Goal: Task Accomplishment & Management: Complete application form

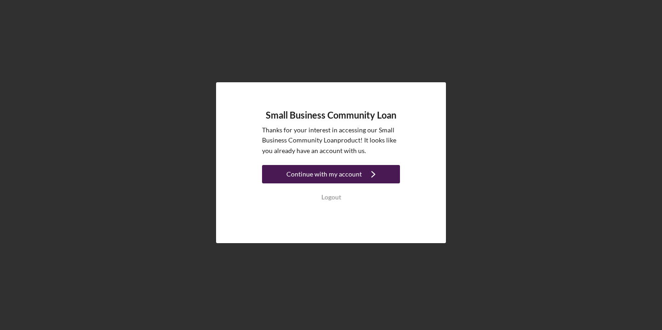
click at [327, 172] on div "Continue with my account" at bounding box center [323, 174] width 75 height 18
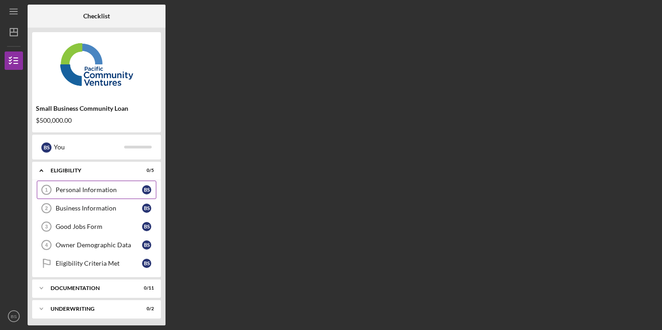
click at [74, 186] on div "Personal Information" at bounding box center [99, 189] width 86 height 7
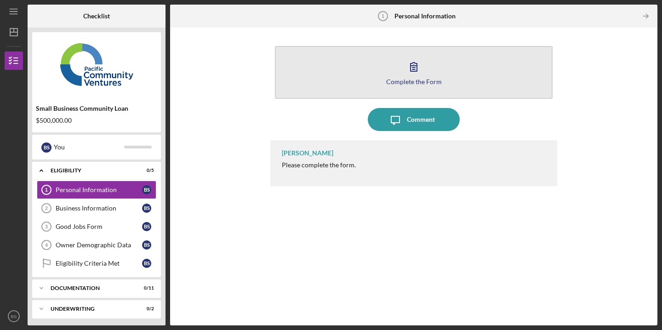
click at [414, 66] on icon "button" at bounding box center [414, 67] width 6 height 9
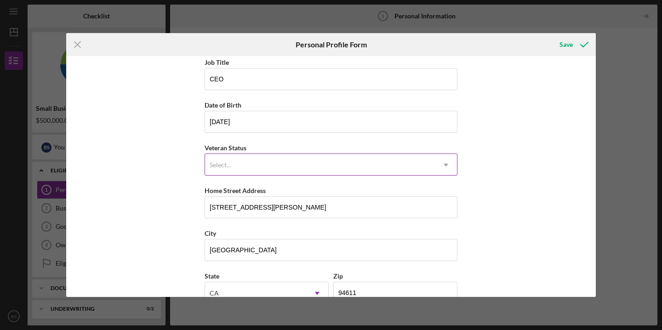
scroll to position [93, 0]
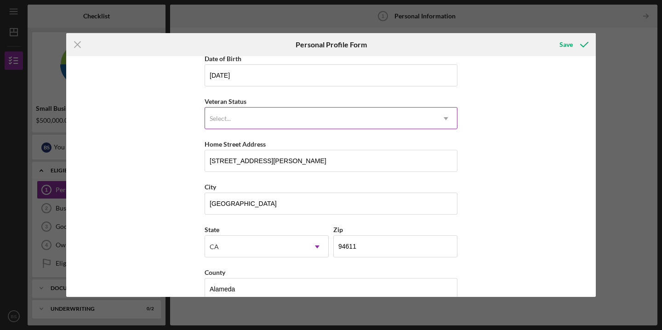
click at [265, 112] on div "Select..." at bounding box center [320, 118] width 230 height 21
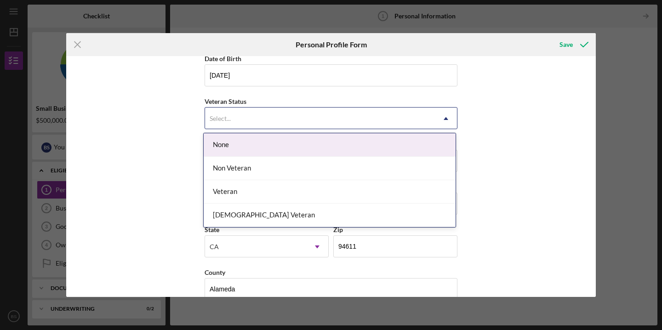
click at [252, 146] on div "None" at bounding box center [330, 144] width 252 height 23
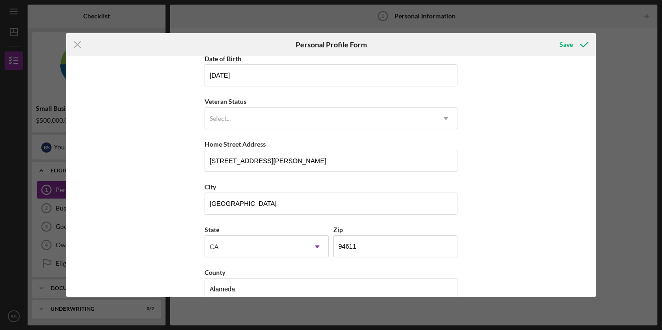
scroll to position [110, 0]
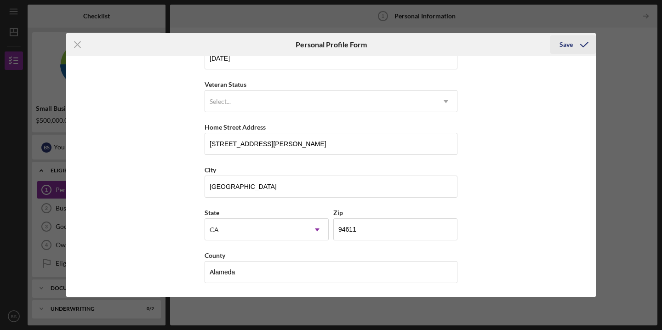
click at [570, 42] on div "Save" at bounding box center [565, 44] width 13 height 18
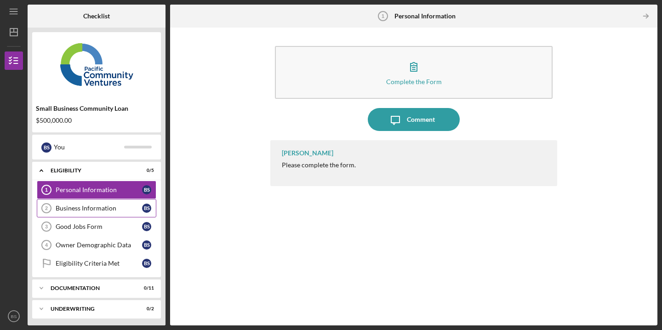
click at [82, 207] on div "Business Information" at bounding box center [99, 208] width 86 height 7
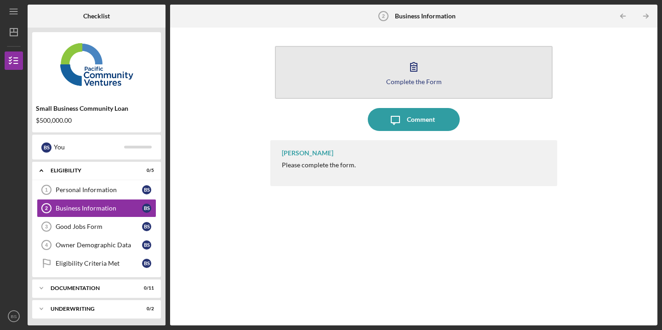
click at [410, 66] on icon "button" at bounding box center [413, 66] width 23 height 23
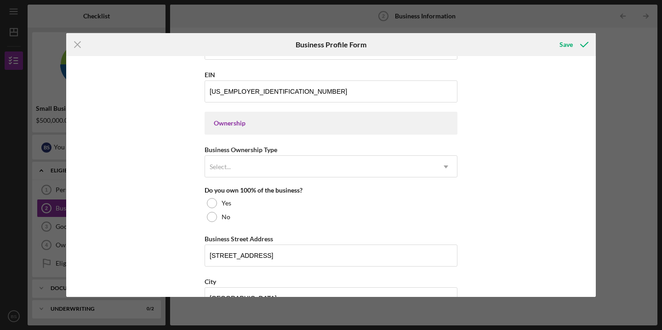
scroll to position [374, 0]
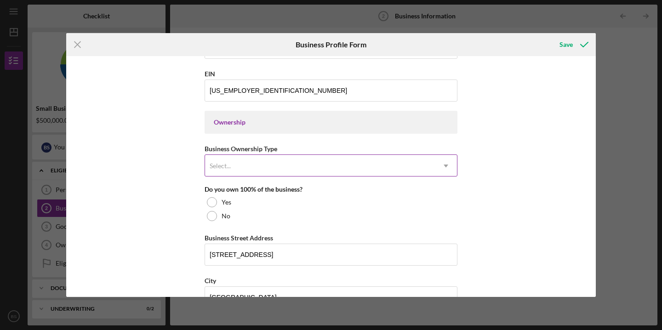
click at [331, 166] on div "Select..." at bounding box center [320, 165] width 230 height 21
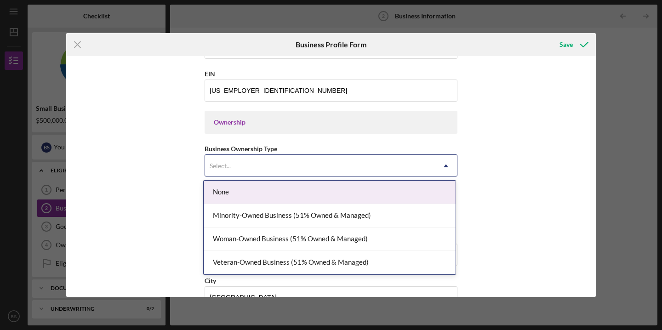
click at [398, 189] on div "None" at bounding box center [330, 192] width 252 height 23
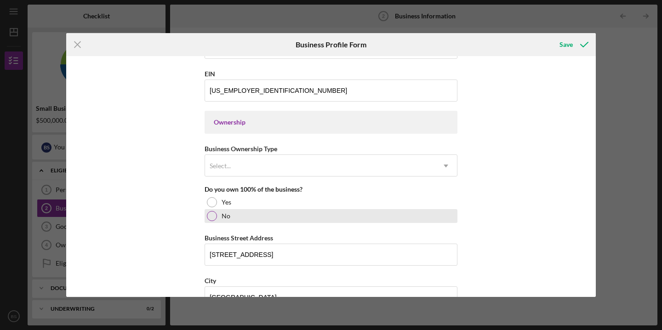
click at [209, 212] on div at bounding box center [212, 216] width 10 height 10
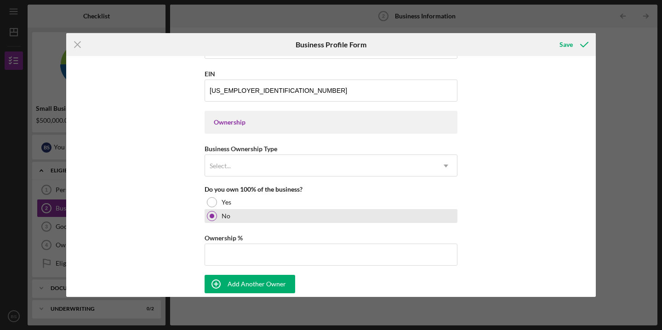
scroll to position [442, 0]
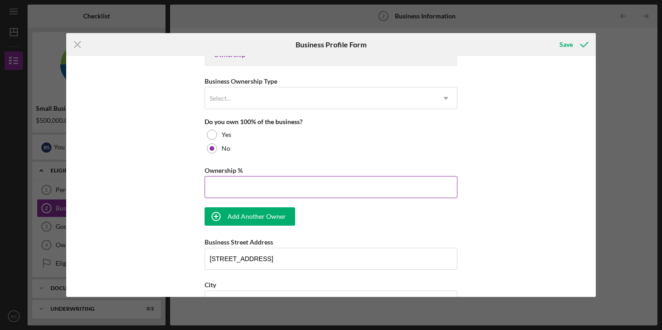
click at [221, 186] on input "Ownership %" at bounding box center [331, 187] width 253 height 22
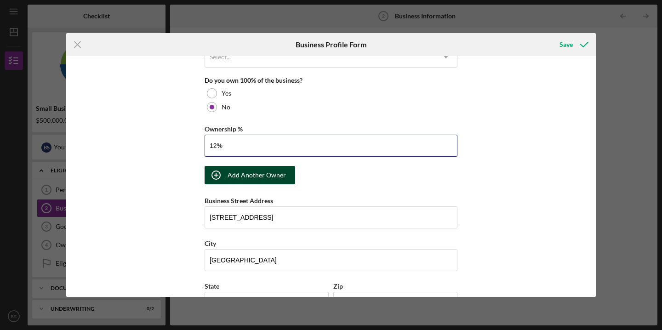
scroll to position [485, 0]
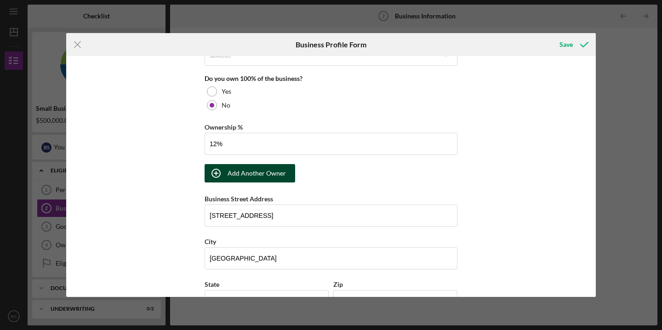
type input "12.00%"
click at [234, 175] on div "Add Another Owner" at bounding box center [257, 173] width 58 height 18
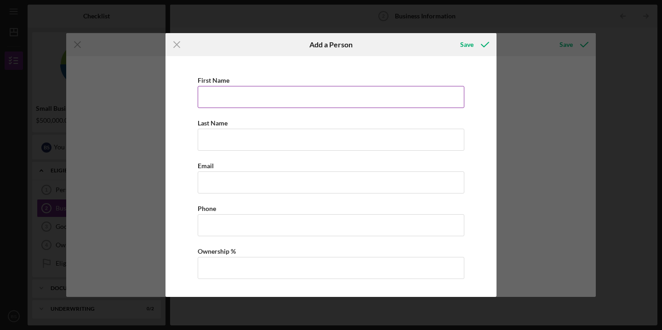
click at [225, 92] on input "First Name" at bounding box center [331, 97] width 267 height 22
type input "[PERSON_NAME]"
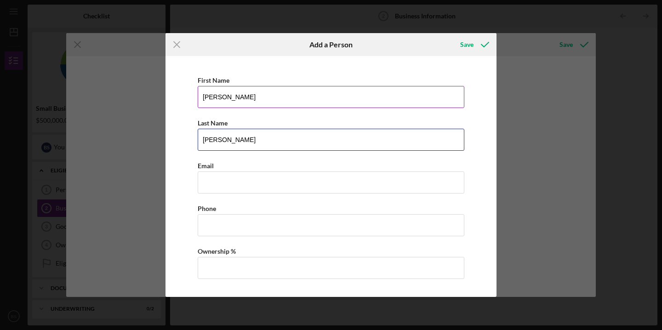
type input "[PERSON_NAME]"
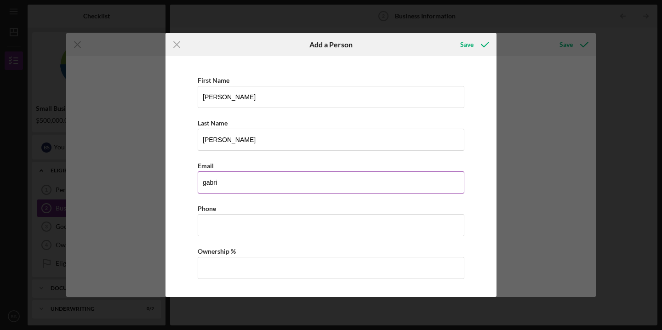
type input "[PERSON_NAME][EMAIL_ADDRESS][DOMAIN_NAME]"
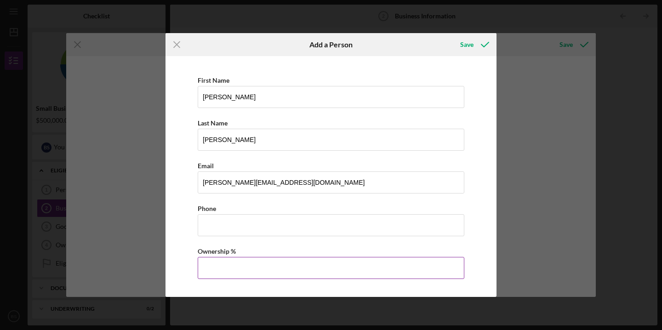
click at [245, 268] on input "Ownership %" at bounding box center [331, 268] width 267 height 22
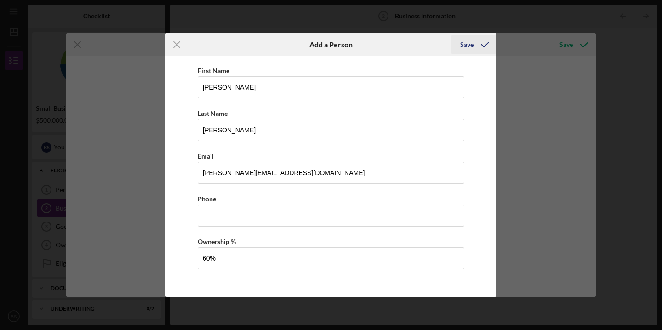
type input "60.00%"
click at [472, 46] on div "Save" at bounding box center [466, 44] width 13 height 18
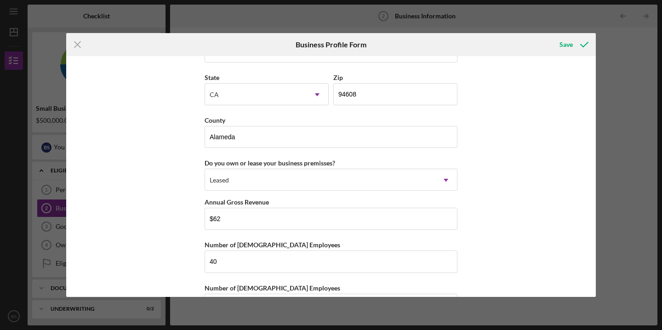
scroll to position [999, 0]
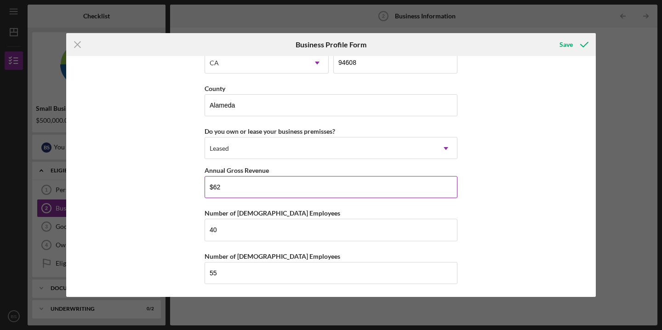
click at [244, 188] on input "$62" at bounding box center [331, 187] width 253 height 22
type input "$6"
type input "$4"
type input "$5,000,000"
drag, startPoint x: 228, startPoint y: 232, endPoint x: 173, endPoint y: 227, distance: 55.4
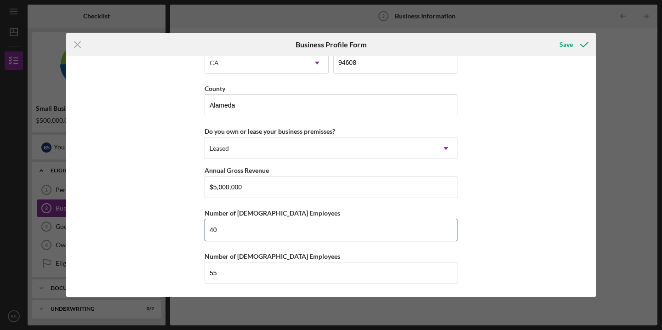
click at [173, 227] on div "Business Name Fare Resources DBA Just Fare Business Start Date [DATE] Legal Str…" at bounding box center [331, 176] width 530 height 241
click at [229, 277] on input "55" at bounding box center [331, 273] width 253 height 22
drag, startPoint x: 226, startPoint y: 271, endPoint x: 180, endPoint y: 262, distance: 47.4
click at [180, 262] on div "Business Name Fare Resources DBA Just Fare Business Start Date [DATE] Legal Str…" at bounding box center [331, 176] width 530 height 241
drag, startPoint x: 225, startPoint y: 233, endPoint x: 178, endPoint y: 224, distance: 47.8
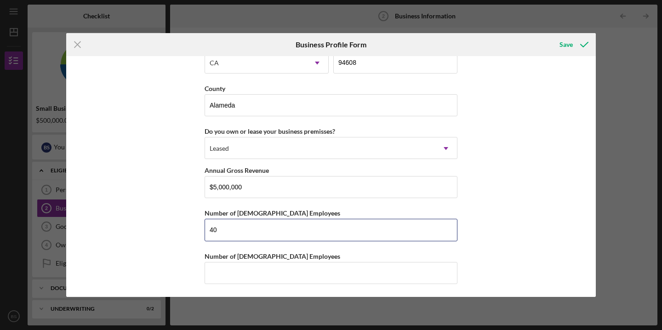
click at [178, 224] on div "Business Name Fare Resources DBA Just Fare Business Start Date [DATE] Legal Str…" at bounding box center [331, 176] width 530 height 241
click at [221, 275] on input "Number of [DEMOGRAPHIC_DATA] Employees" at bounding box center [331, 273] width 253 height 22
drag, startPoint x: 222, startPoint y: 231, endPoint x: 200, endPoint y: 229, distance: 21.2
click at [200, 229] on div "Business Name Fare Resources DBA Just Fare Business Start Date [DATE] Legal Str…" at bounding box center [331, 176] width 530 height 241
type input "25"
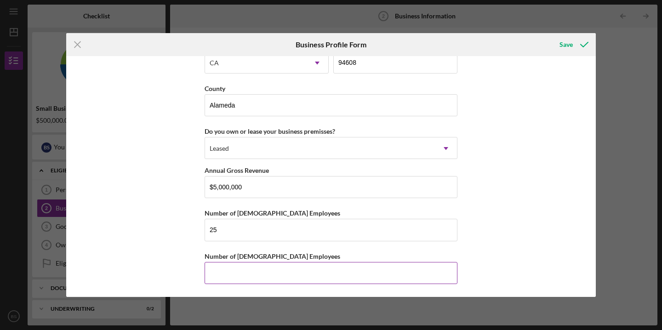
click at [217, 276] on input "Number of [DEMOGRAPHIC_DATA] Employees" at bounding box center [331, 273] width 253 height 22
type input "28"
click at [566, 42] on div "Save" at bounding box center [565, 44] width 13 height 18
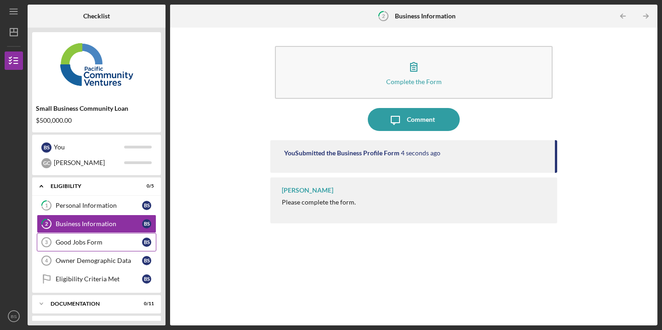
click at [79, 242] on div "Good Jobs Form" at bounding box center [99, 242] width 86 height 7
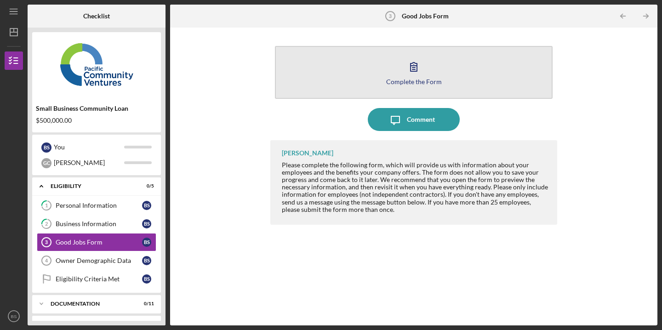
click at [413, 69] on icon "button" at bounding box center [413, 66] width 23 height 23
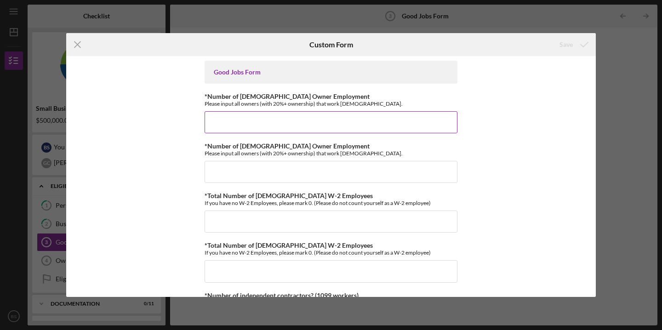
click at [291, 125] on input "*Number of [DEMOGRAPHIC_DATA] Owner Employment" at bounding box center [331, 122] width 253 height 22
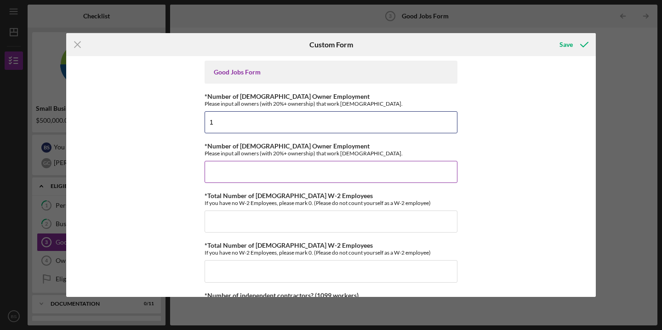
type input "1"
click at [263, 172] on input "*Number of [DEMOGRAPHIC_DATA] Owner Employment" at bounding box center [331, 172] width 253 height 22
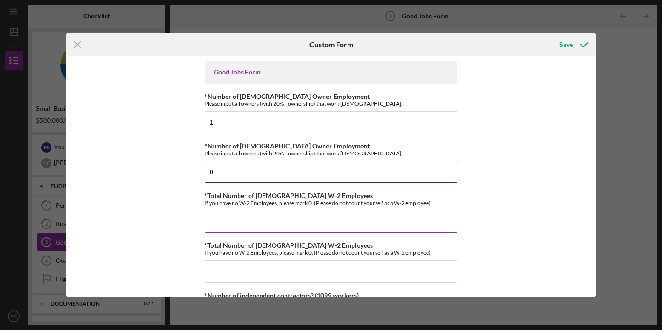
type input "0"
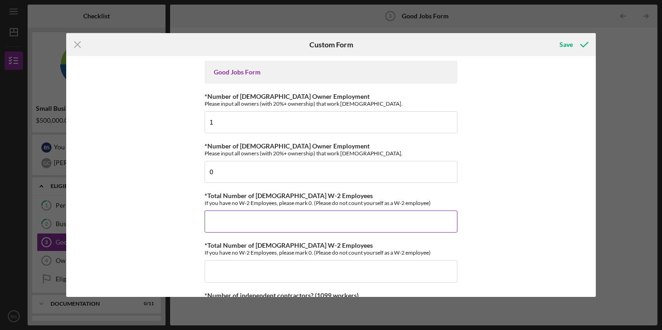
click at [248, 226] on input "*Total Number of [DEMOGRAPHIC_DATA] W-2 Employees" at bounding box center [331, 222] width 253 height 22
type input "23"
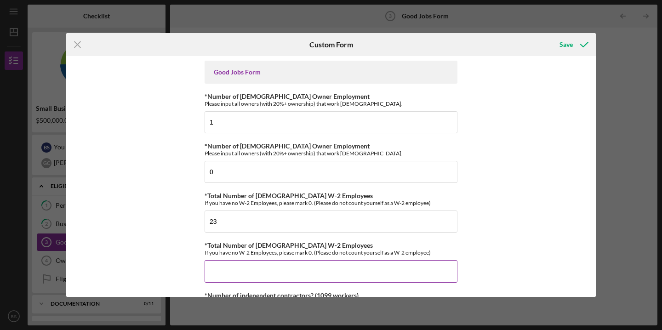
click at [231, 271] on input "*Total Number of [DEMOGRAPHIC_DATA] W-2 Employees" at bounding box center [331, 271] width 253 height 22
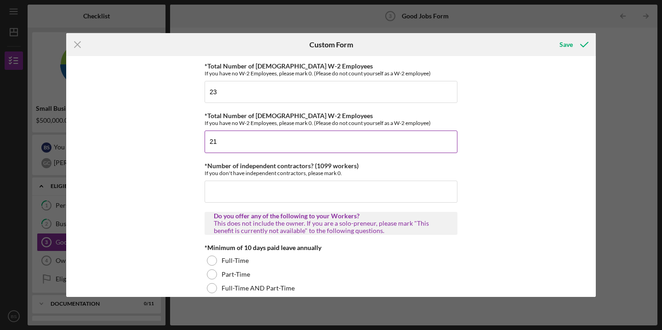
scroll to position [131, 0]
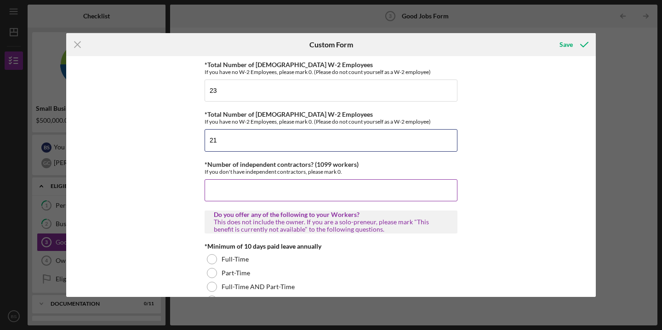
type input "21"
click at [265, 192] on input "*Number of independent contractors? (1099 workers)" at bounding box center [331, 190] width 253 height 22
type input "1"
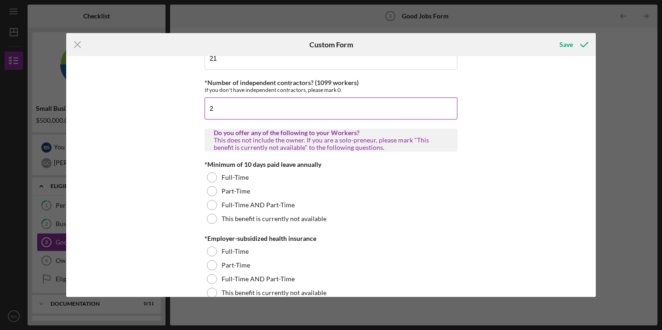
scroll to position [236, 0]
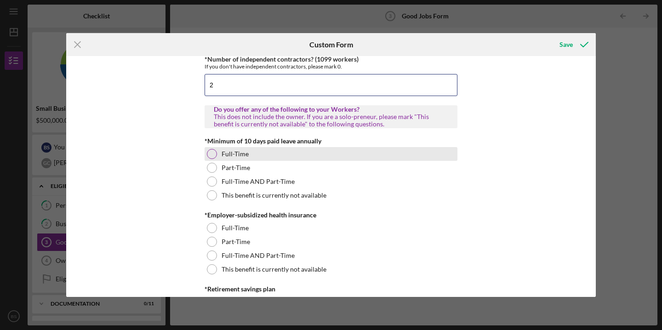
type input "2"
click at [211, 154] on div at bounding box center [212, 154] width 10 height 10
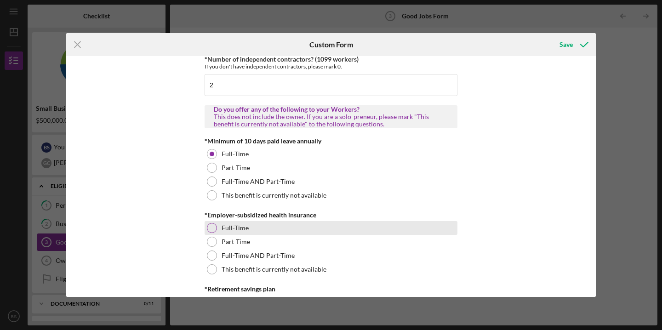
click at [209, 231] on div at bounding box center [212, 228] width 10 height 10
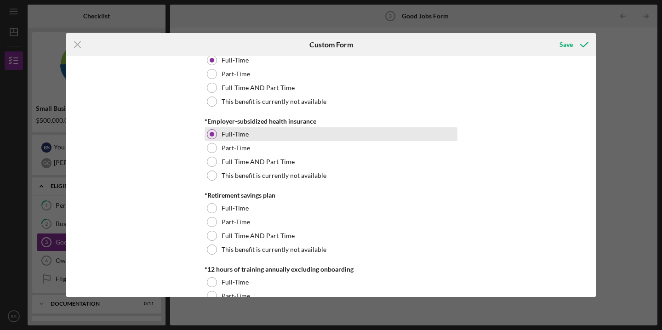
scroll to position [335, 0]
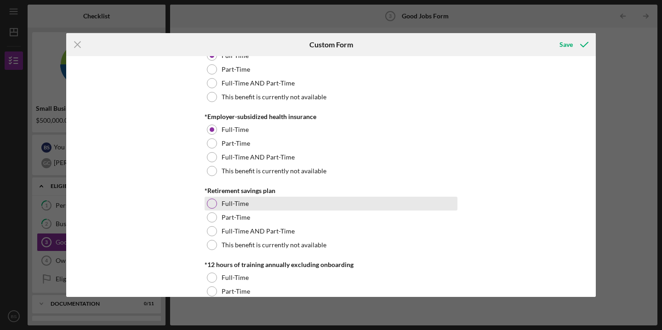
click at [212, 203] on div at bounding box center [212, 204] width 10 height 10
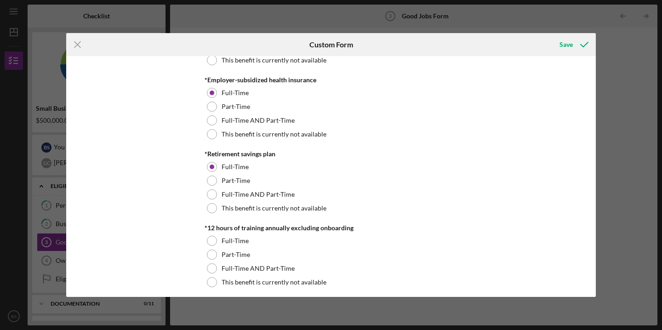
scroll to position [388, 0]
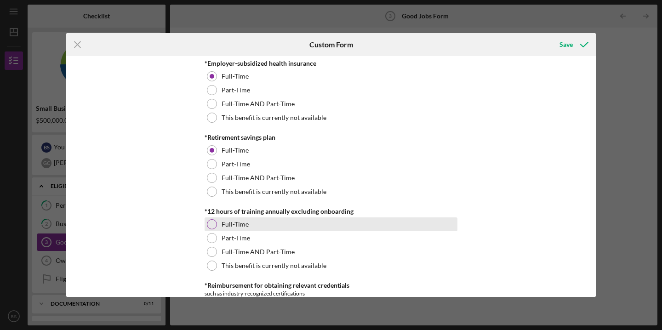
click at [212, 228] on div at bounding box center [212, 224] width 10 height 10
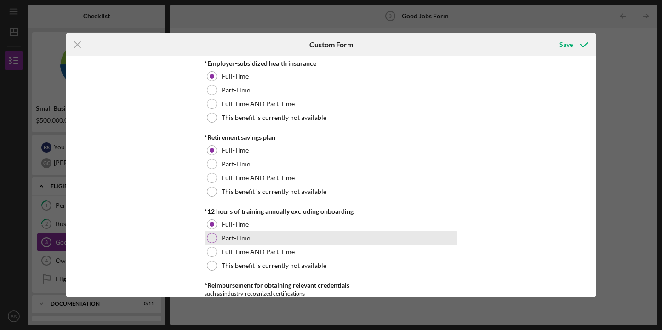
click at [211, 240] on div at bounding box center [212, 238] width 10 height 10
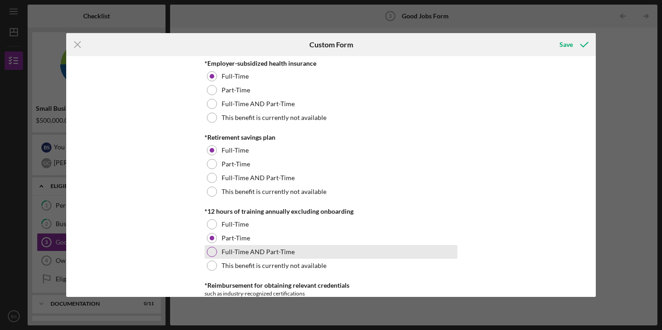
click at [210, 254] on div at bounding box center [212, 252] width 10 height 10
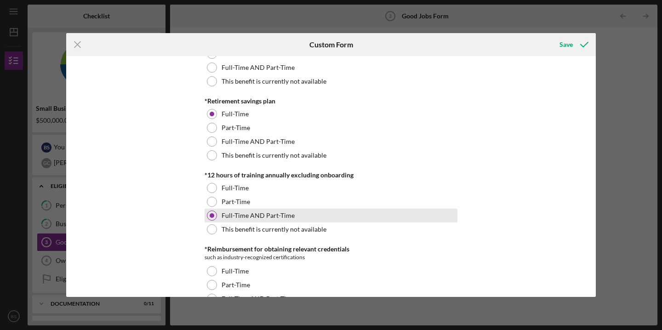
scroll to position [473, 0]
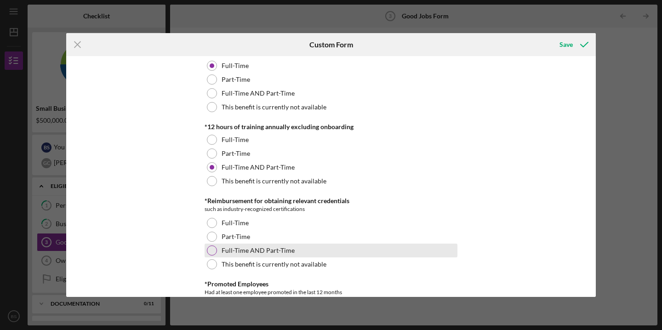
click at [209, 252] on div at bounding box center [212, 250] width 10 height 10
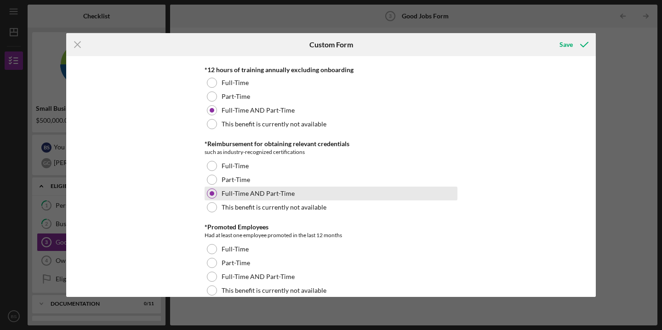
scroll to position [539, 0]
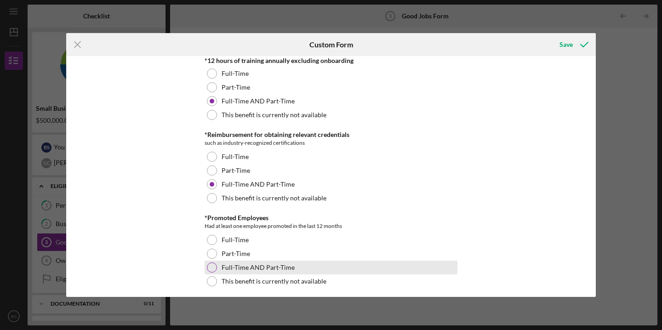
click at [211, 265] on div at bounding box center [212, 268] width 10 height 10
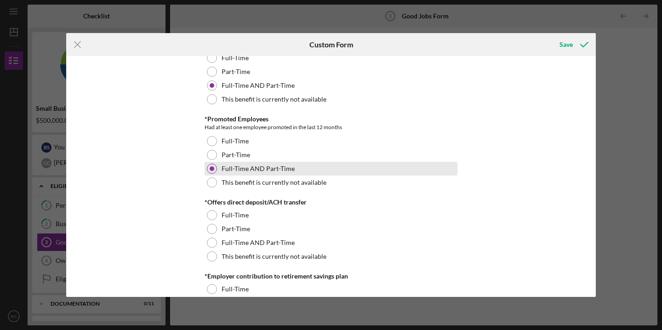
scroll to position [639, 0]
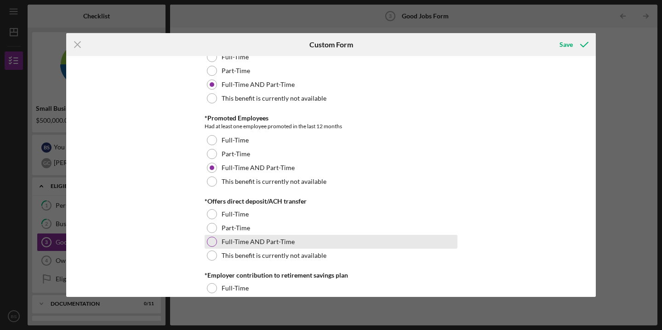
click at [212, 241] on div at bounding box center [212, 242] width 10 height 10
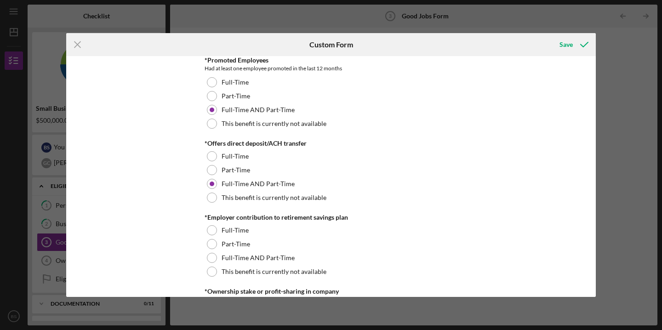
scroll to position [697, 0]
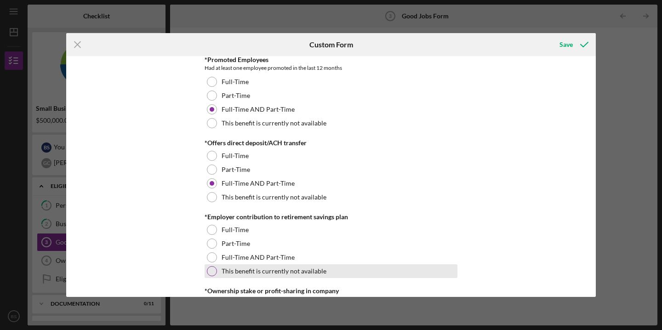
click at [213, 271] on div at bounding box center [212, 271] width 10 height 10
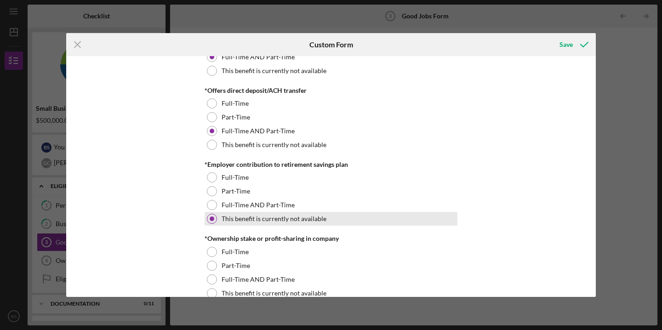
scroll to position [759, 0]
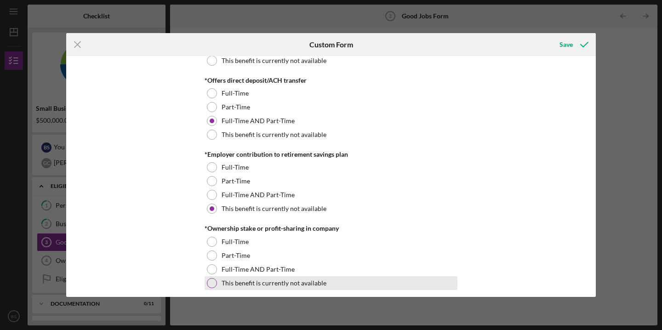
click at [212, 285] on div at bounding box center [212, 283] width 10 height 10
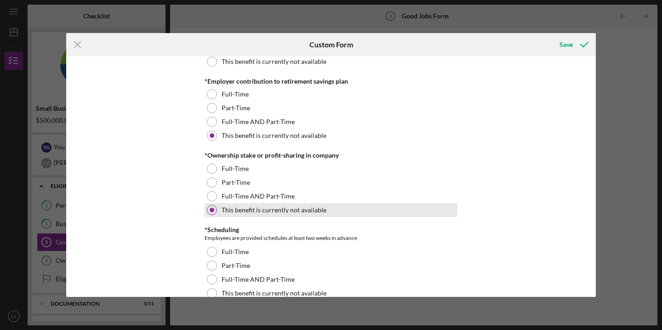
scroll to position [838, 0]
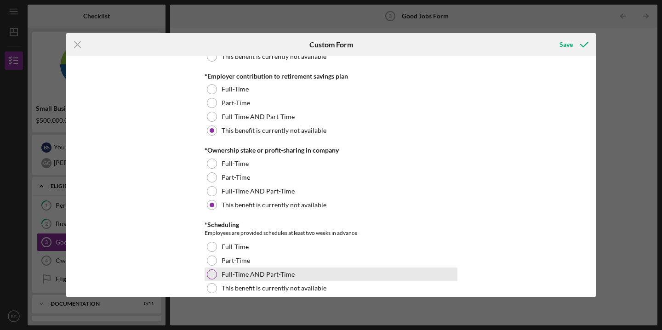
click at [213, 275] on div at bounding box center [212, 274] width 10 height 10
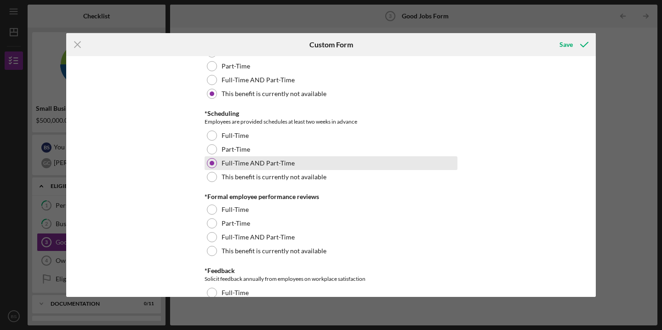
scroll to position [949, 0]
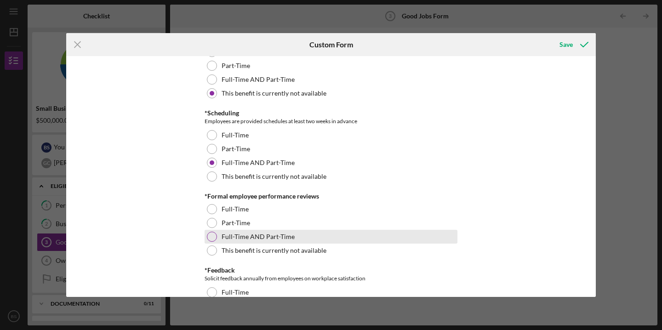
click at [210, 238] on div at bounding box center [212, 237] width 10 height 10
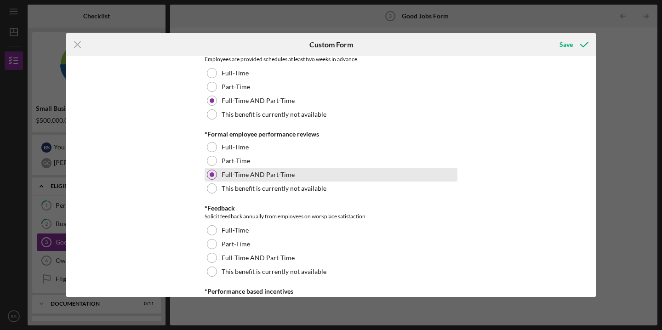
scroll to position [1012, 0]
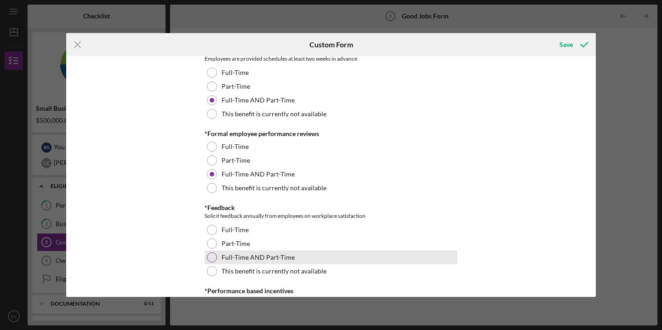
click at [210, 257] on div at bounding box center [212, 257] width 10 height 10
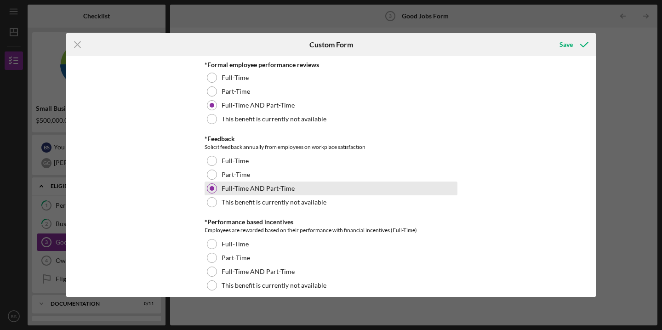
scroll to position [1135, 0]
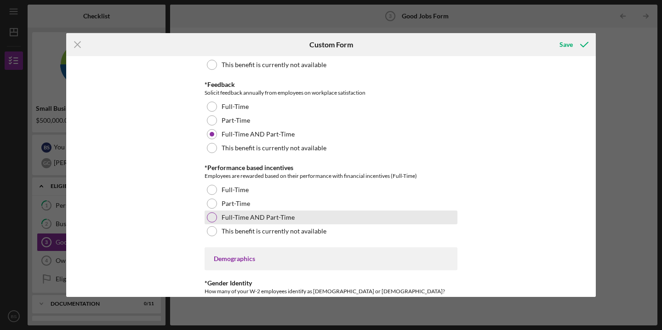
click at [210, 217] on div at bounding box center [212, 217] width 10 height 10
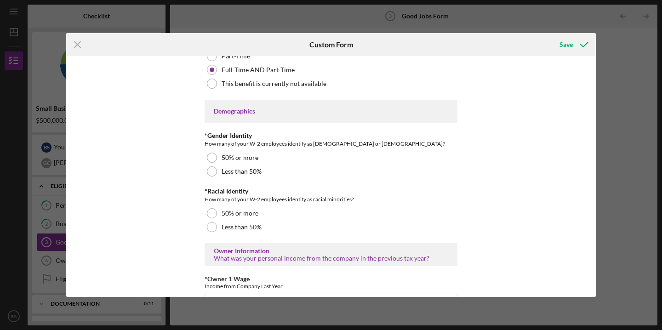
scroll to position [1284, 0]
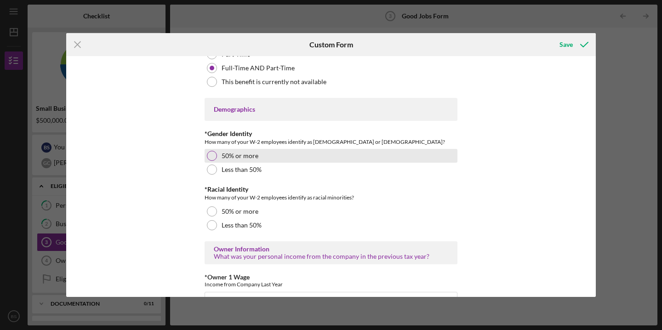
click at [210, 155] on div at bounding box center [212, 156] width 10 height 10
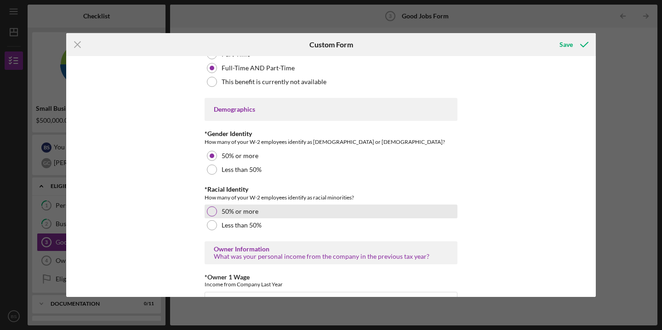
click at [209, 208] on div at bounding box center [212, 211] width 10 height 10
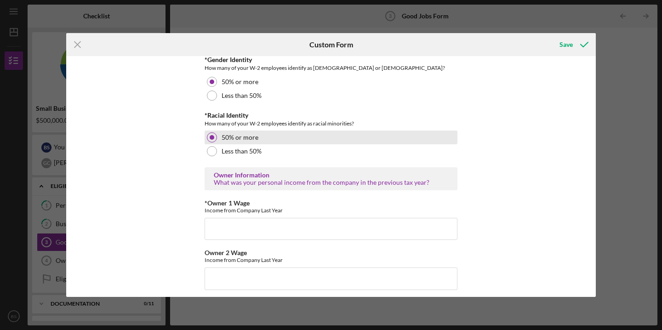
scroll to position [1375, 0]
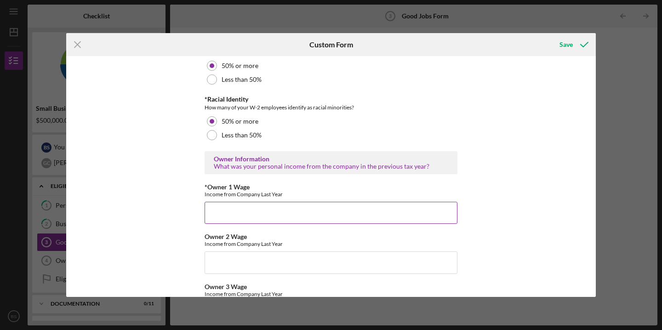
click at [214, 211] on input "*Owner 1 Wage" at bounding box center [331, 213] width 253 height 22
type input "150000"
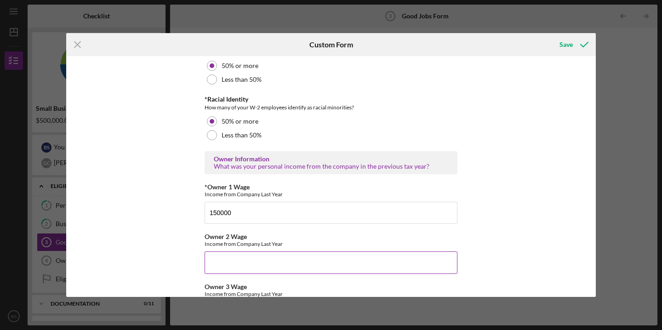
click at [241, 263] on input "Owner 2 Wage" at bounding box center [331, 262] width 253 height 22
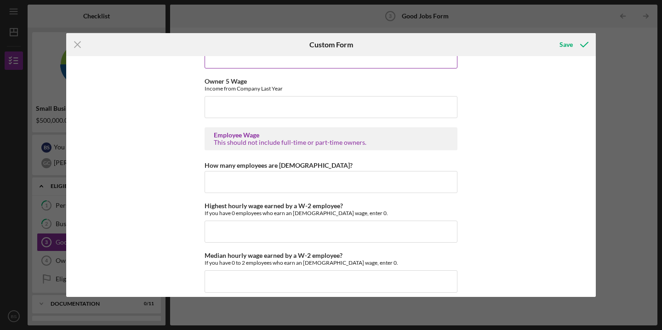
scroll to position [1680, 0]
type input "$150,000"
click at [235, 184] on input "How many employees are [DEMOGRAPHIC_DATA]?" at bounding box center [331, 182] width 253 height 22
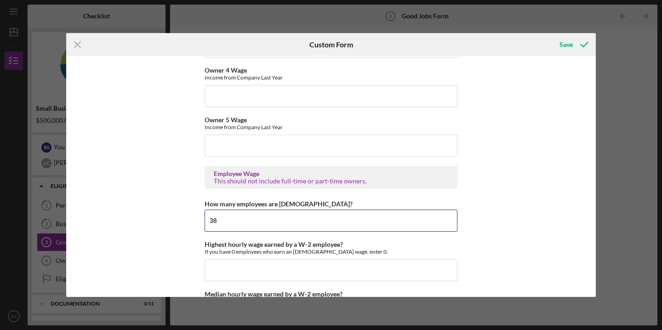
scroll to position [1716, 0]
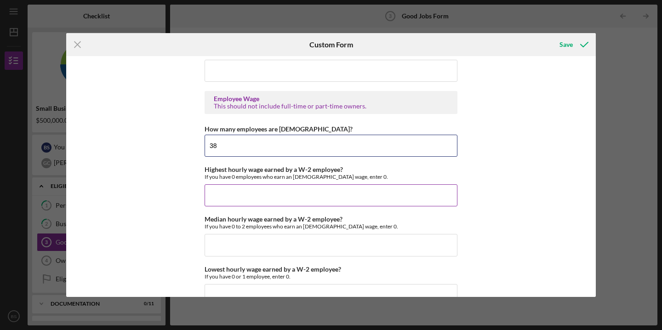
type input "38"
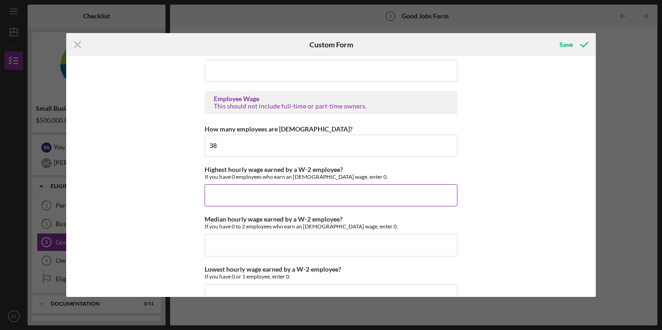
click at [225, 201] on input "Highest hourly wage earned by a W-2 employee?" at bounding box center [331, 195] width 253 height 22
click at [228, 197] on input "Highest hourly wage earned by a W-2 employee?" at bounding box center [331, 195] width 253 height 22
type input "$39.04"
click at [239, 246] on input "Median hourly wage earned by a W-2 employee?" at bounding box center [331, 245] width 253 height 22
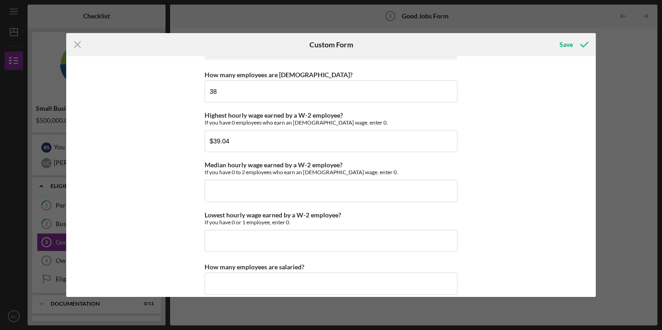
scroll to position [1770, 0]
paste input "$23.18"
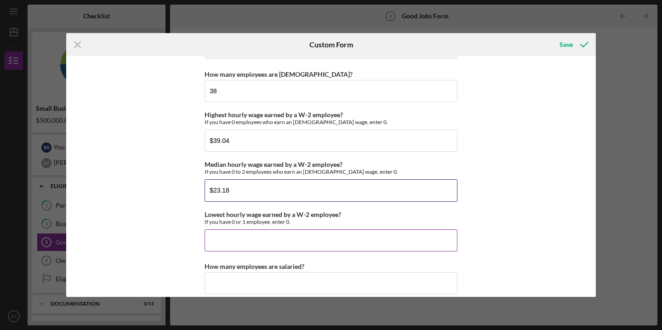
type input "$23.18"
click at [280, 244] on input "Lowest hourly wage earned by a W-2 employee?" at bounding box center [331, 240] width 253 height 22
paste input "$20.00"
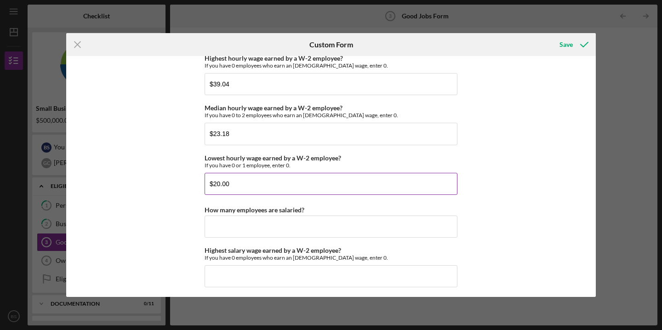
scroll to position [1872, 0]
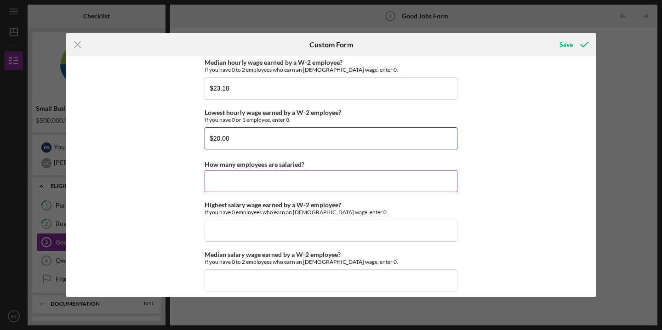
type input "$20.00"
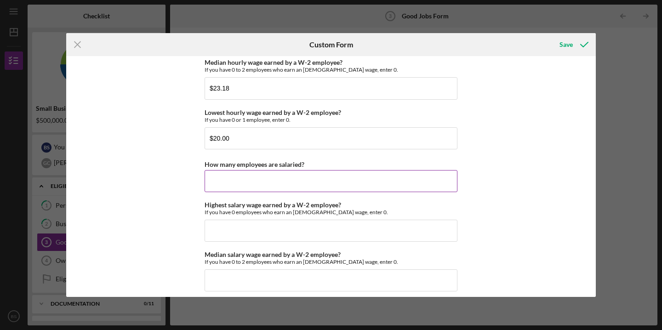
click at [290, 181] on input "How many employees are salaried?" at bounding box center [331, 181] width 253 height 22
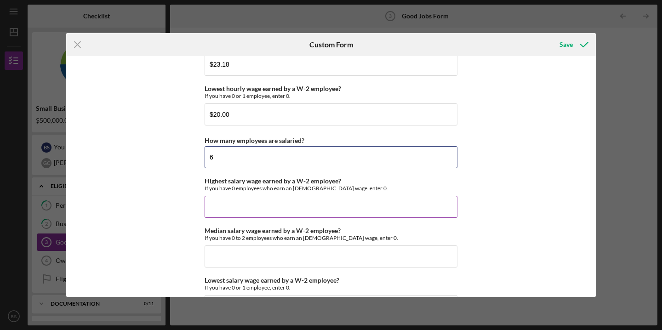
scroll to position [1902, 0]
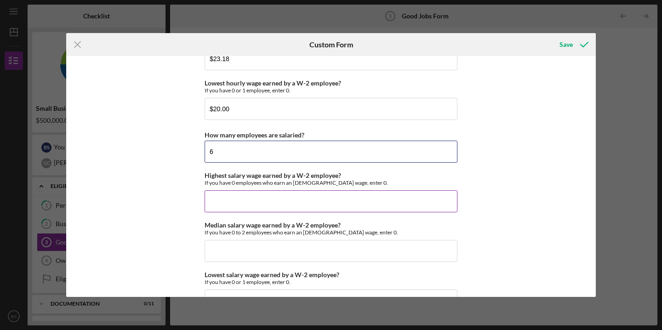
type input "6"
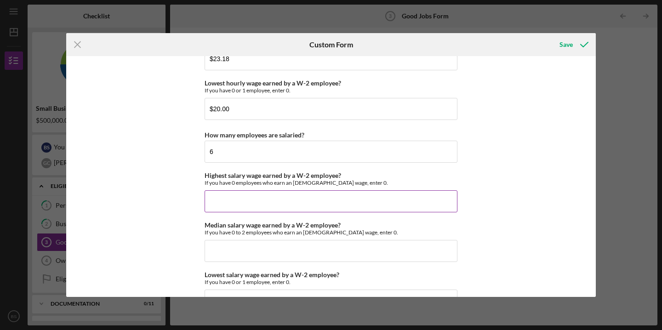
click at [257, 200] on input "Highest salary wage earned by a W-2 employee?" at bounding box center [331, 201] width 253 height 22
type input "$150,000"
click at [237, 251] on input "Median salary wage earned by a W-2 employee?" at bounding box center [331, 251] width 253 height 22
click at [245, 253] on input "Median salary wage earned by a W-2 employee?" at bounding box center [331, 251] width 253 height 22
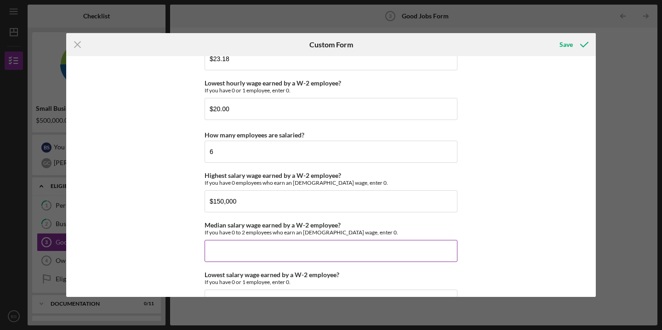
paste input "$95,000.00"
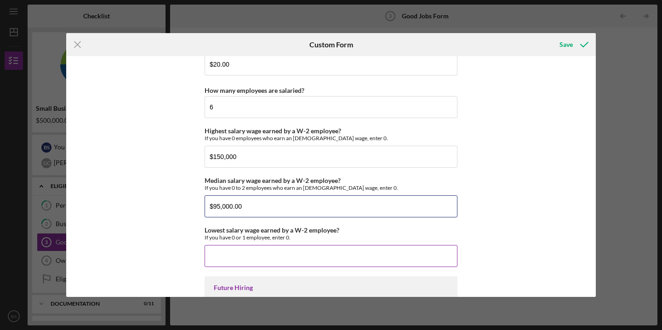
type input "$95,000.00"
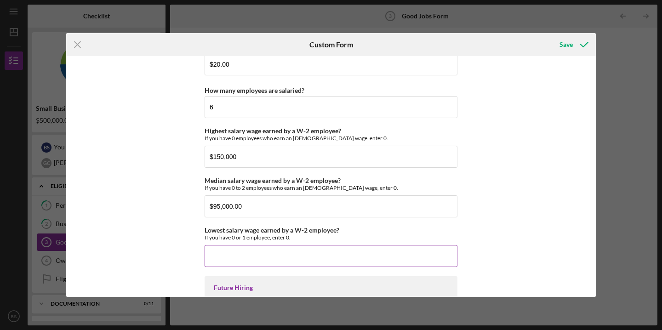
click at [244, 248] on input "Lowest salary wage earned by a W-2 employee?" at bounding box center [331, 256] width 253 height 22
paste input "$84,245.00"
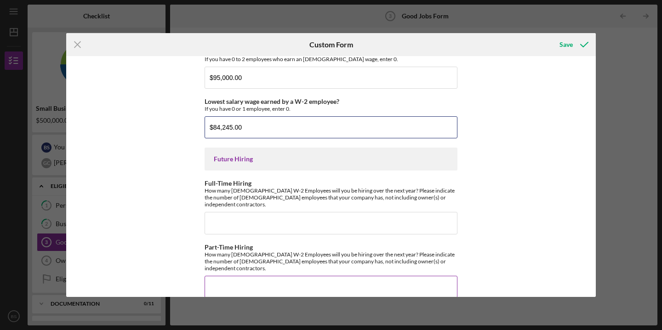
scroll to position [2076, 0]
type input "$84,245.00"
click at [308, 214] on input "Full-Time Hiring" at bounding box center [331, 222] width 253 height 22
click at [248, 212] on input "Full-Time Hiring" at bounding box center [331, 222] width 253 height 22
type input "20"
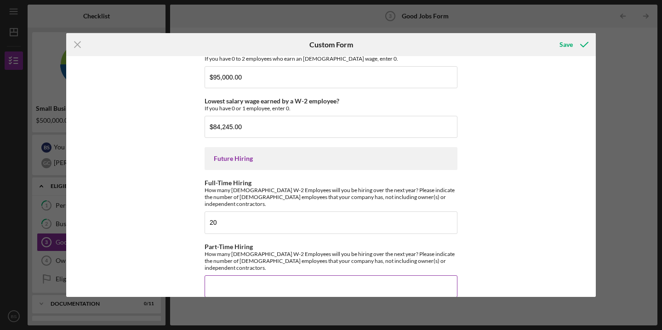
click at [233, 275] on input "Part-Time Hiring" at bounding box center [331, 286] width 253 height 22
type input "15"
click at [565, 46] on div "Save" at bounding box center [565, 44] width 13 height 18
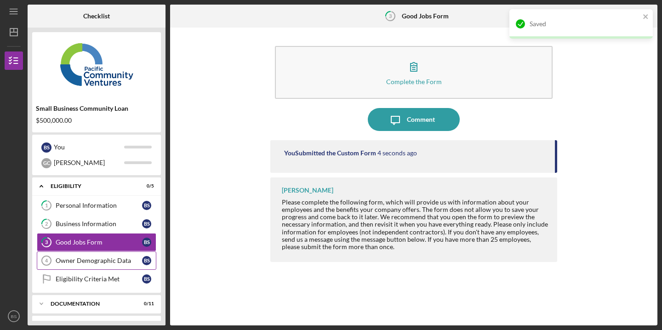
click at [72, 261] on div "Owner Demographic Data" at bounding box center [99, 260] width 86 height 7
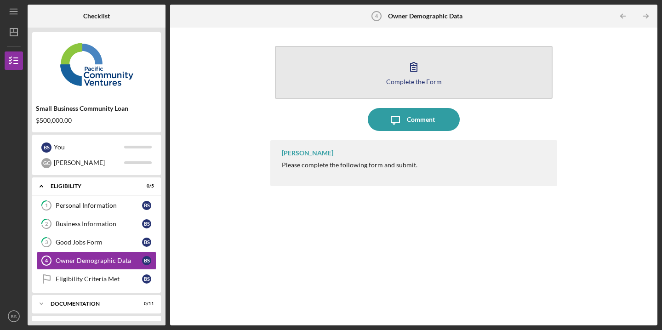
click at [409, 56] on icon "button" at bounding box center [413, 66] width 23 height 23
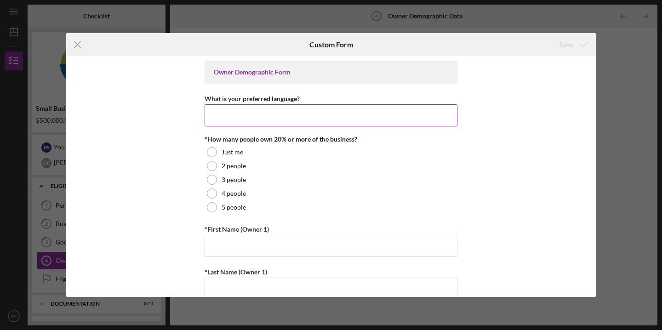
click at [260, 116] on input "What is your preferred language?" at bounding box center [331, 115] width 253 height 22
type input "English"
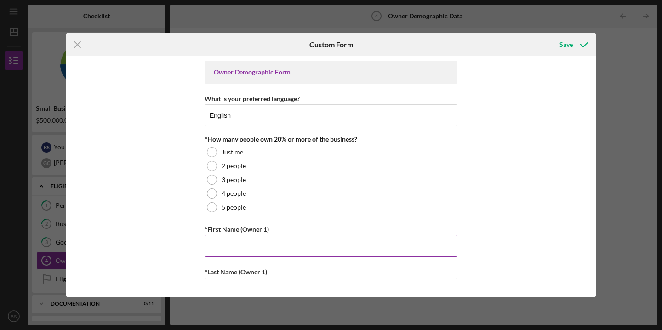
click at [223, 242] on input "*First Name (Owner 1)" at bounding box center [331, 246] width 253 height 22
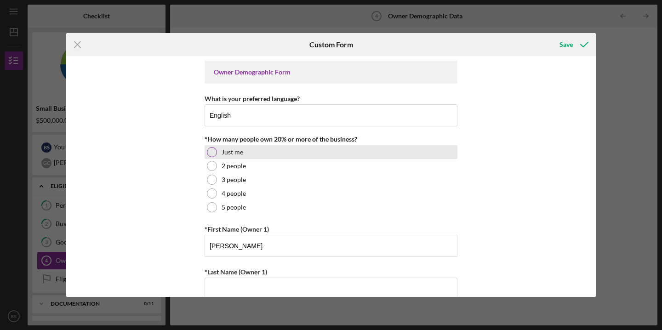
click at [211, 150] on div at bounding box center [212, 152] width 10 height 10
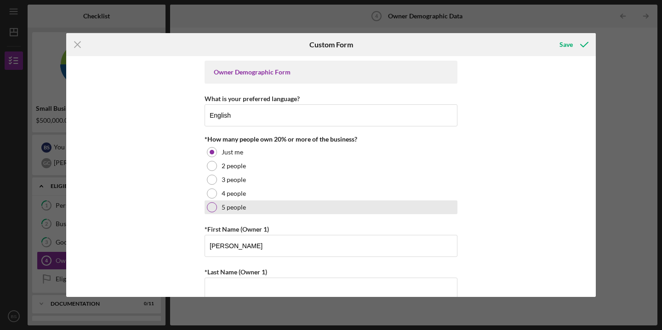
scroll to position [55, 0]
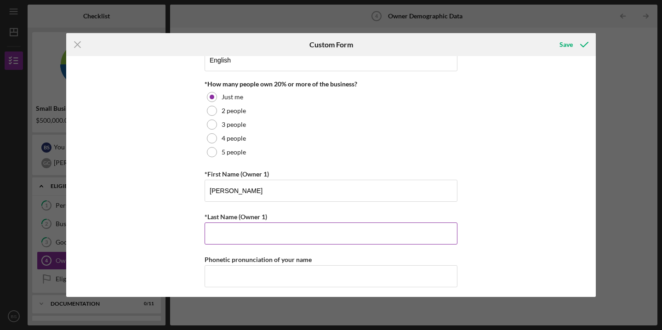
click at [249, 236] on input "*Last Name (Owner 1)" at bounding box center [331, 234] width 253 height 22
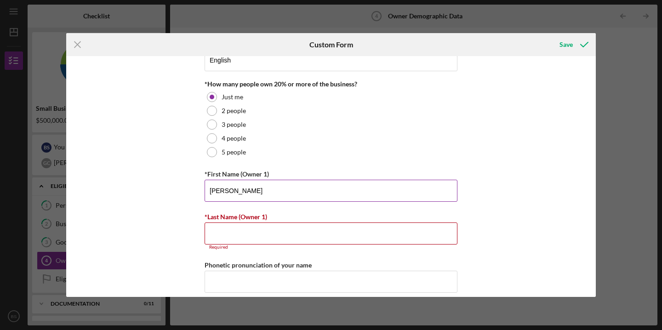
click at [233, 189] on input "[PERSON_NAME]" at bounding box center [331, 191] width 253 height 22
type input "[PERSON_NAME]"
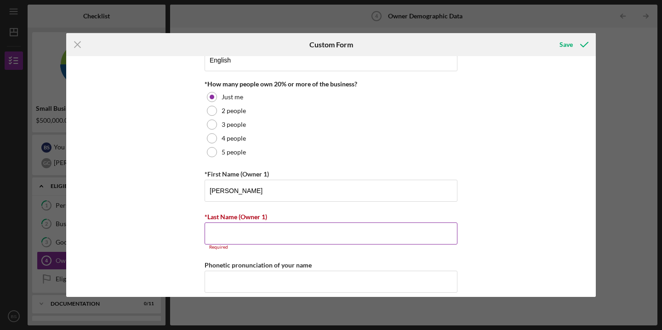
click at [220, 237] on input "*Last Name (Owner 1)" at bounding box center [331, 234] width 253 height 22
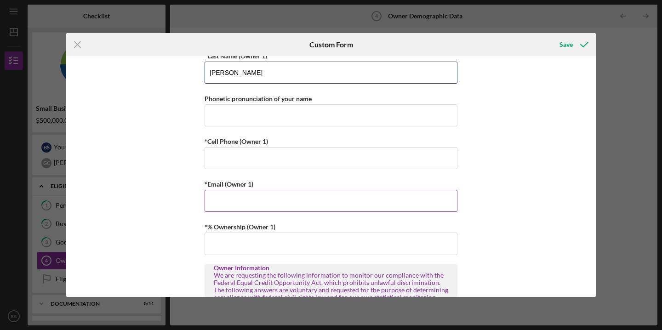
scroll to position [203, 0]
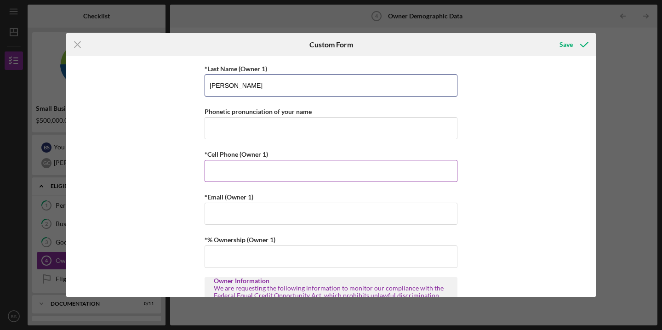
type input "[PERSON_NAME]"
click at [233, 171] on input "*Cell Phone (Owner 1)" at bounding box center [331, 171] width 253 height 22
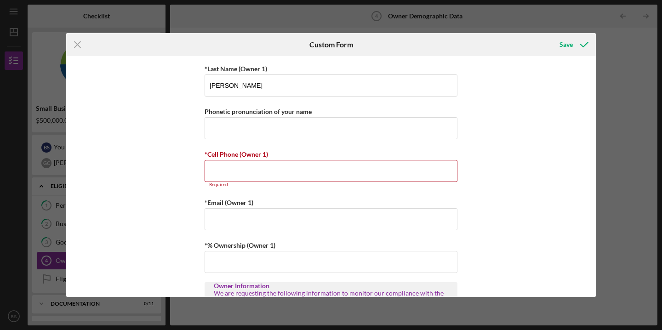
paste input "[PHONE_NUMBER]"
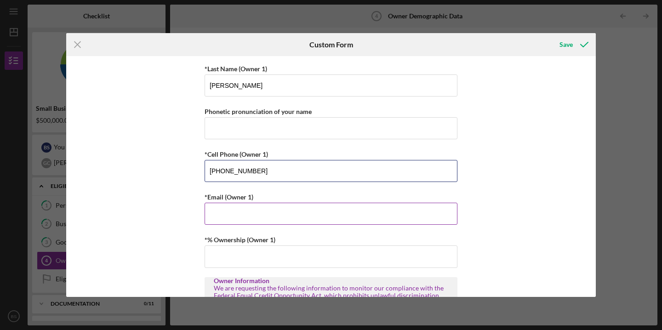
type input "[PHONE_NUMBER]"
click at [250, 216] on input "*Email (Owner 1)" at bounding box center [331, 214] width 253 height 22
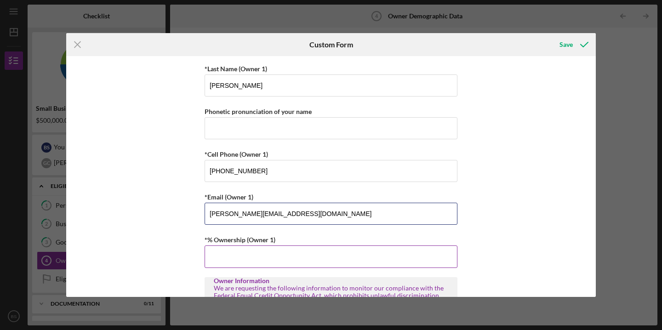
type input "[PERSON_NAME][EMAIL_ADDRESS][DOMAIN_NAME]"
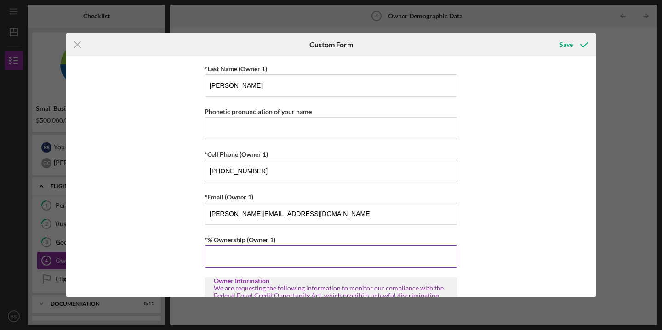
click at [249, 237] on label "*% Ownership (Owner 1)" at bounding box center [240, 240] width 71 height 8
click at [249, 245] on input "*% Ownership (Owner 1)" at bounding box center [331, 256] width 253 height 22
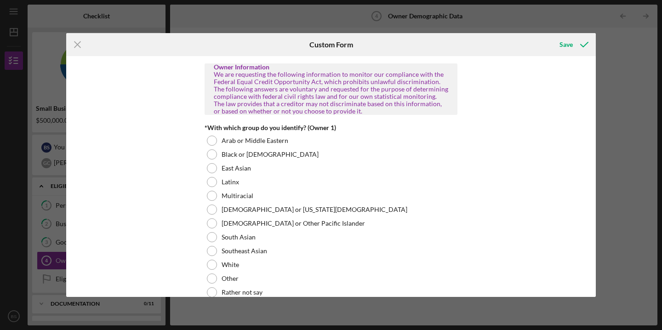
scroll to position [424, 0]
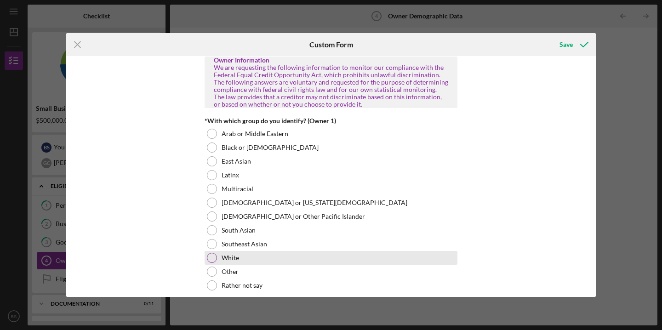
type input "60.00000%"
click at [212, 258] on div at bounding box center [212, 258] width 10 height 10
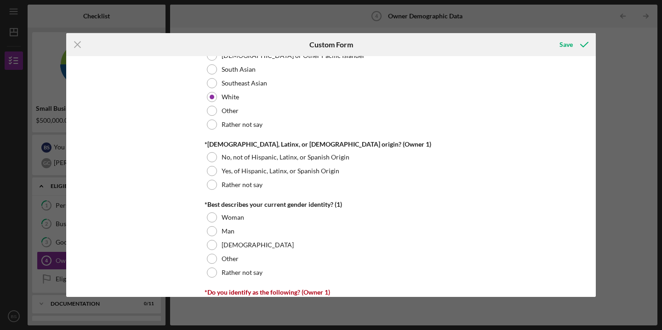
scroll to position [586, 0]
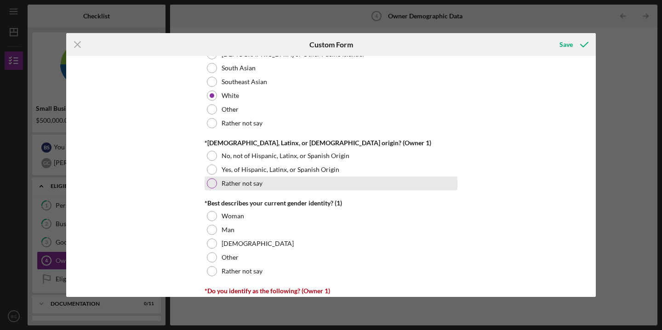
click at [210, 183] on div at bounding box center [212, 183] width 10 height 10
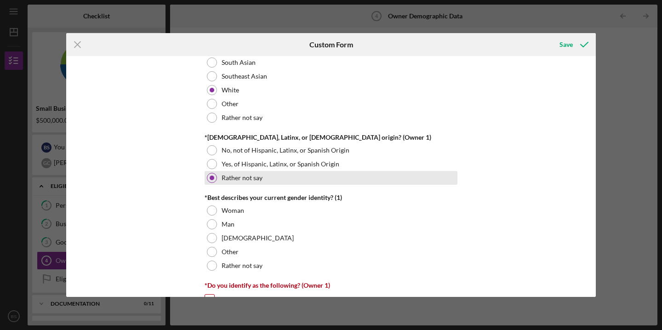
scroll to position [593, 0]
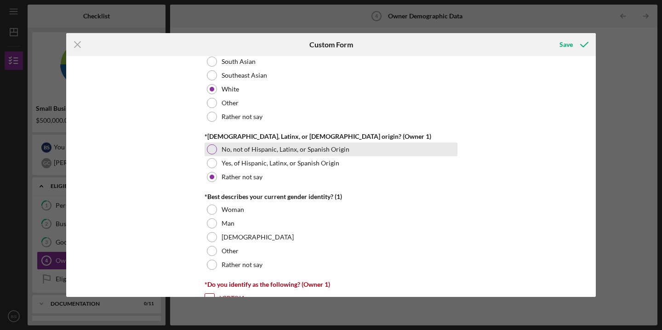
click at [211, 148] on div at bounding box center [212, 149] width 10 height 10
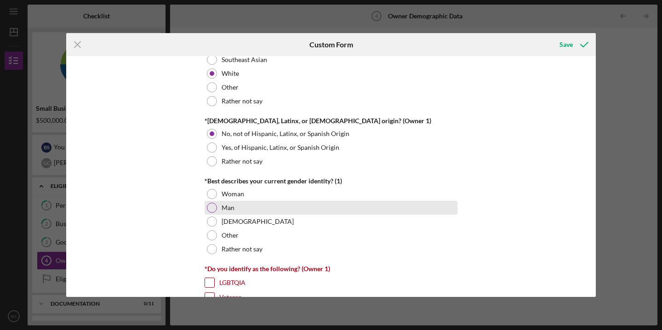
click at [211, 210] on div at bounding box center [212, 208] width 10 height 10
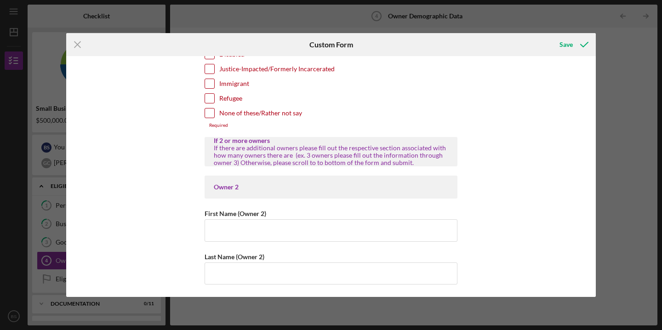
scroll to position [860, 0]
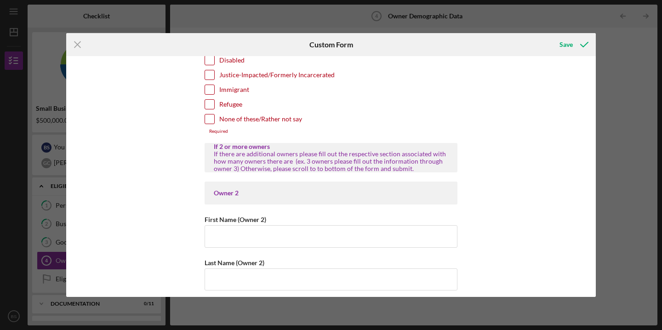
click at [206, 119] on input "None of these/Rather not say" at bounding box center [209, 118] width 9 height 9
checkbox input "true"
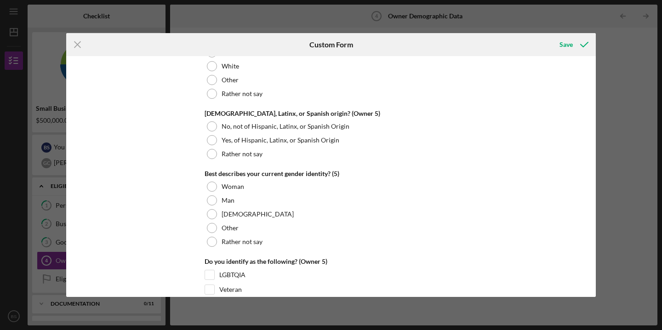
scroll to position [3556, 0]
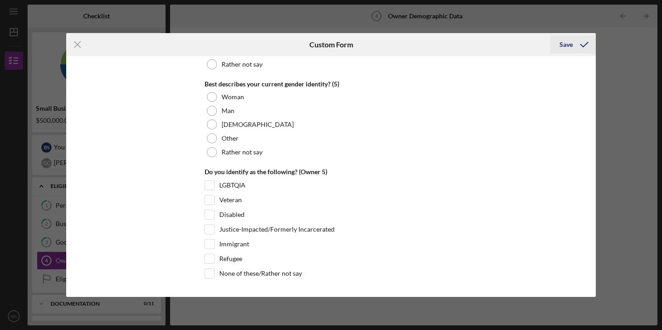
click at [571, 43] on div "Save" at bounding box center [565, 44] width 13 height 18
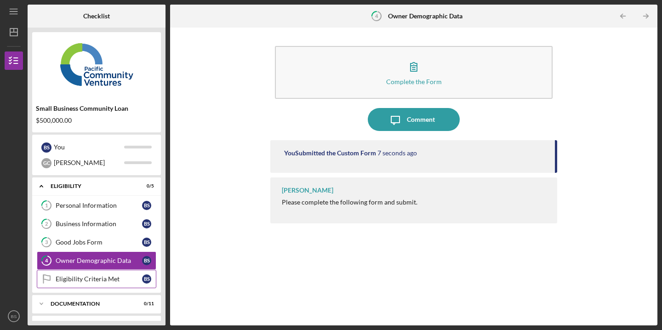
click at [80, 279] on div "Eligibility Criteria Met" at bounding box center [99, 278] width 86 height 7
